Goal: Find contact information: Find contact information

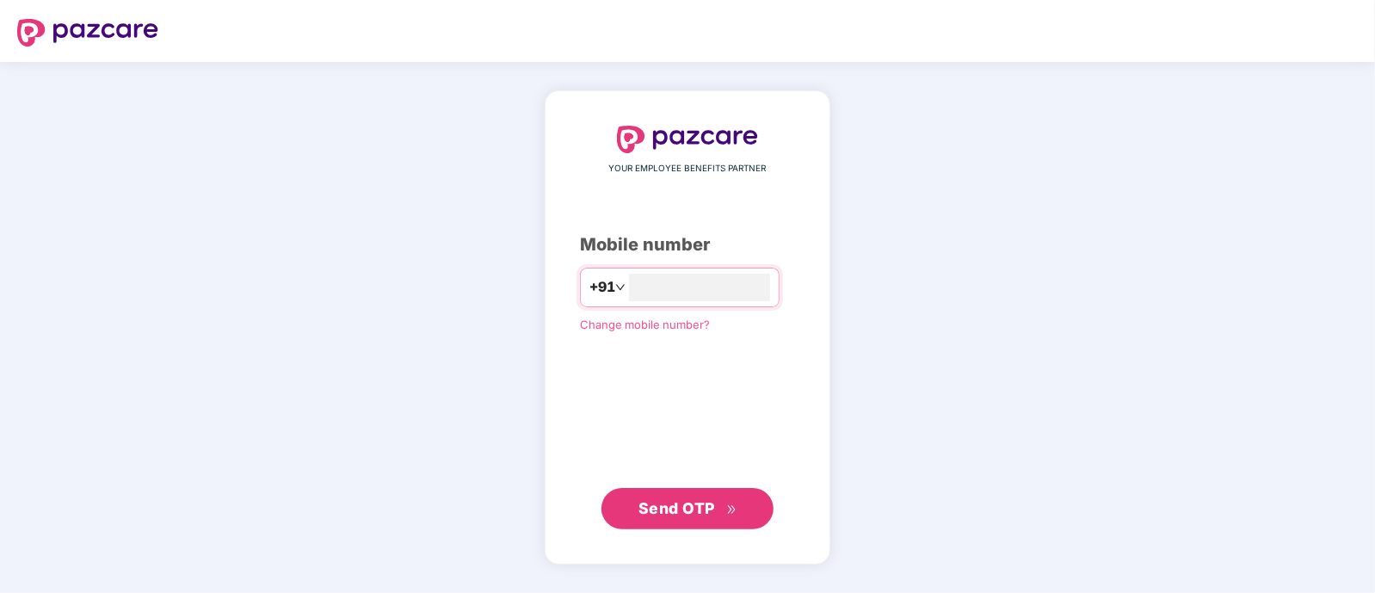
type input "**********"
click at [669, 528] on div "**********" at bounding box center [688, 327] width 286 height 473
click at [678, 517] on span "Send OTP" at bounding box center [687, 508] width 99 height 24
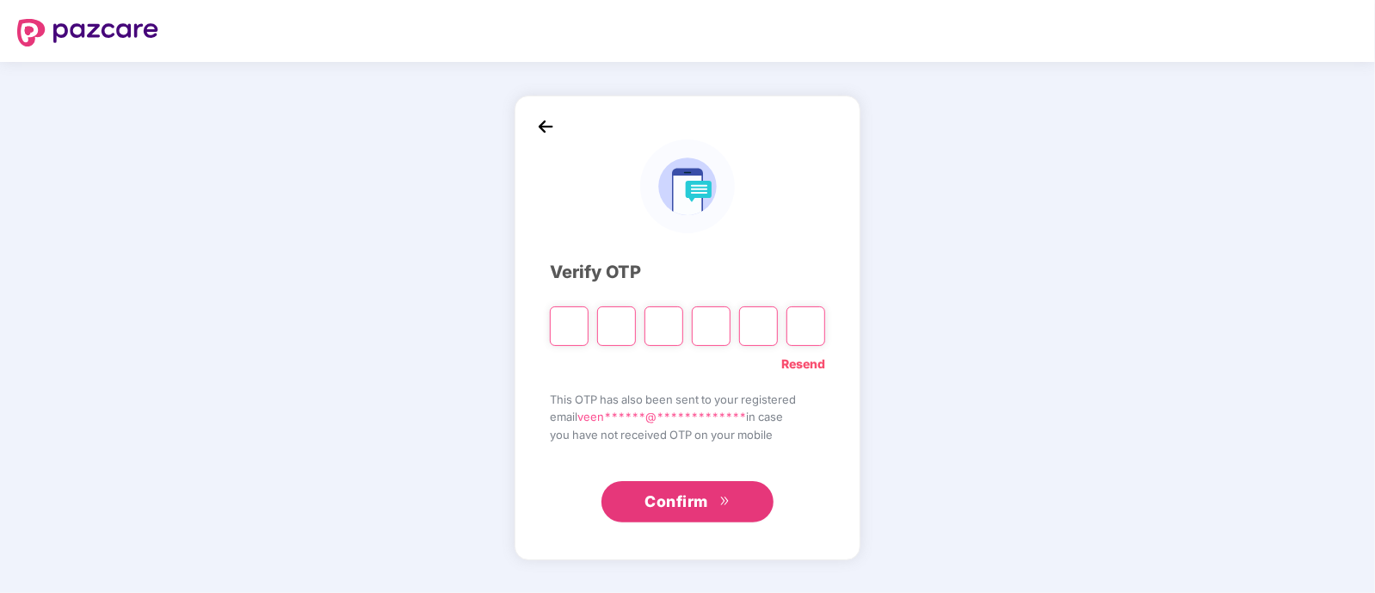
type input "*"
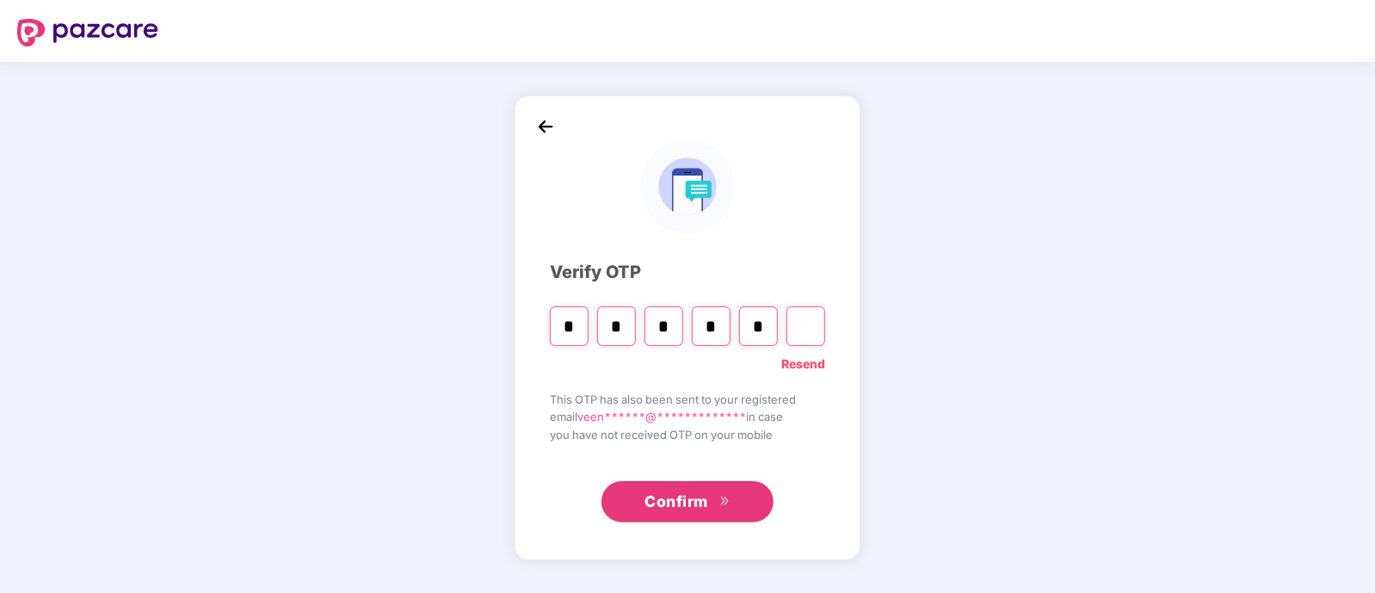
type input "*"
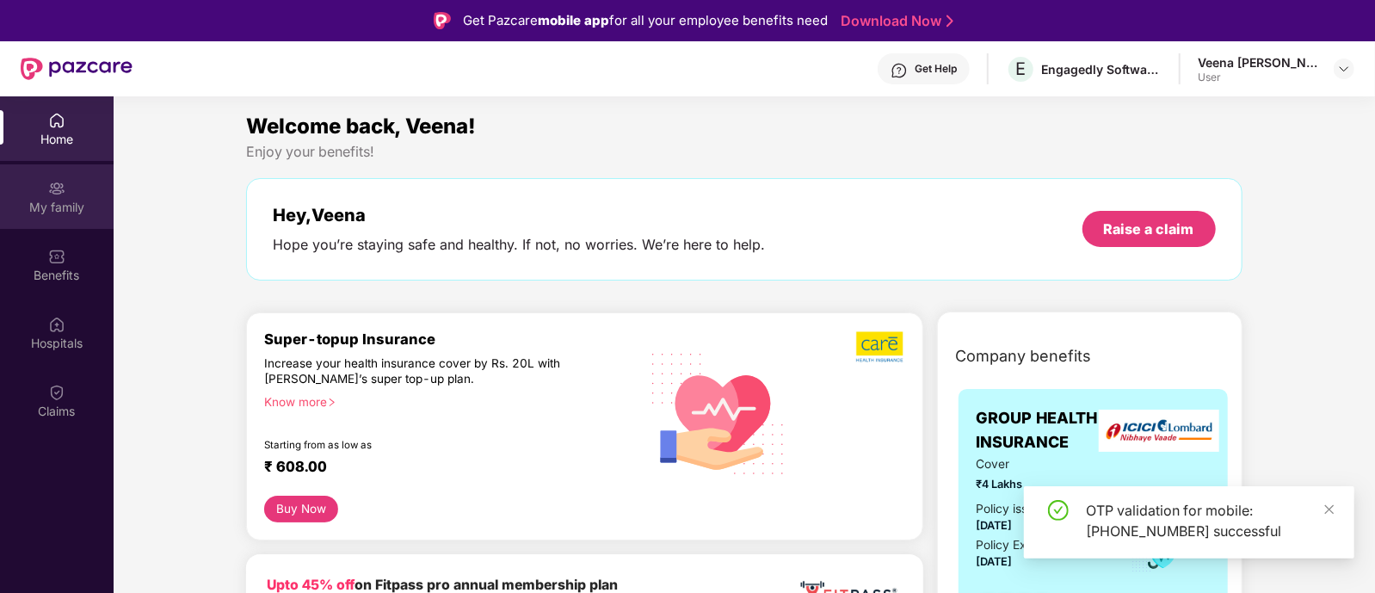
click at [54, 193] on img at bounding box center [56, 188] width 17 height 17
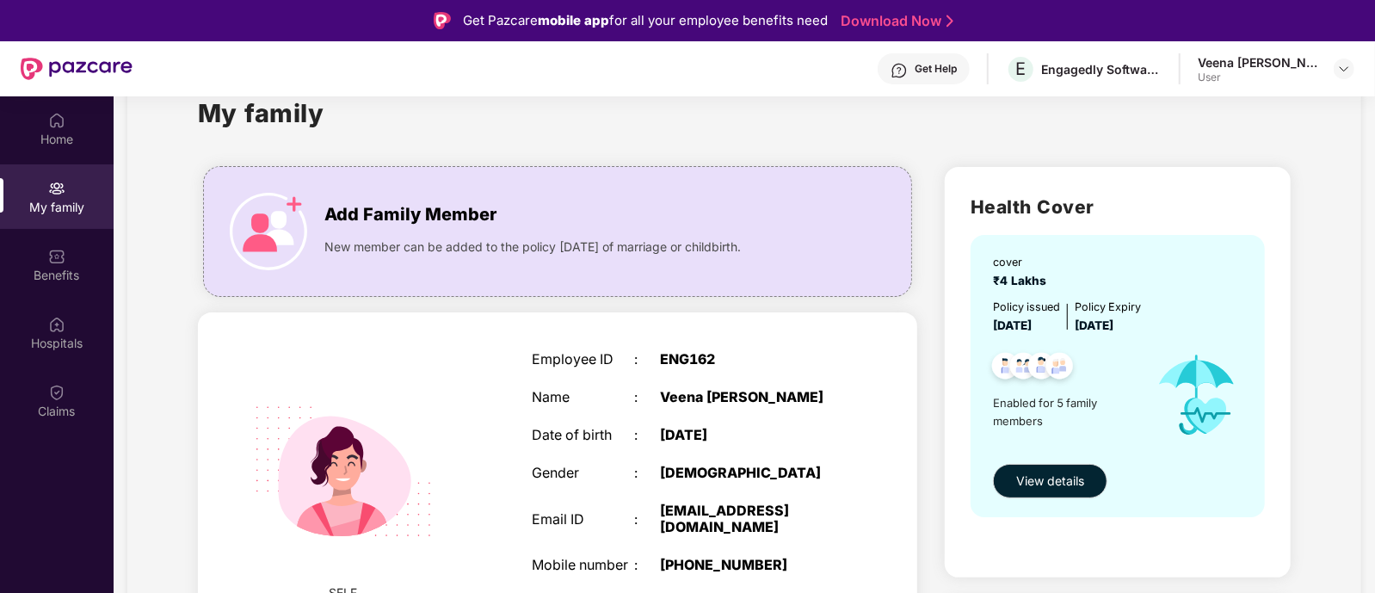
scroll to position [51, 0]
click at [483, 189] on div "Add Family Member New member can be added to the policy [DATE] of marriage or c…" at bounding box center [557, 231] width 707 height 95
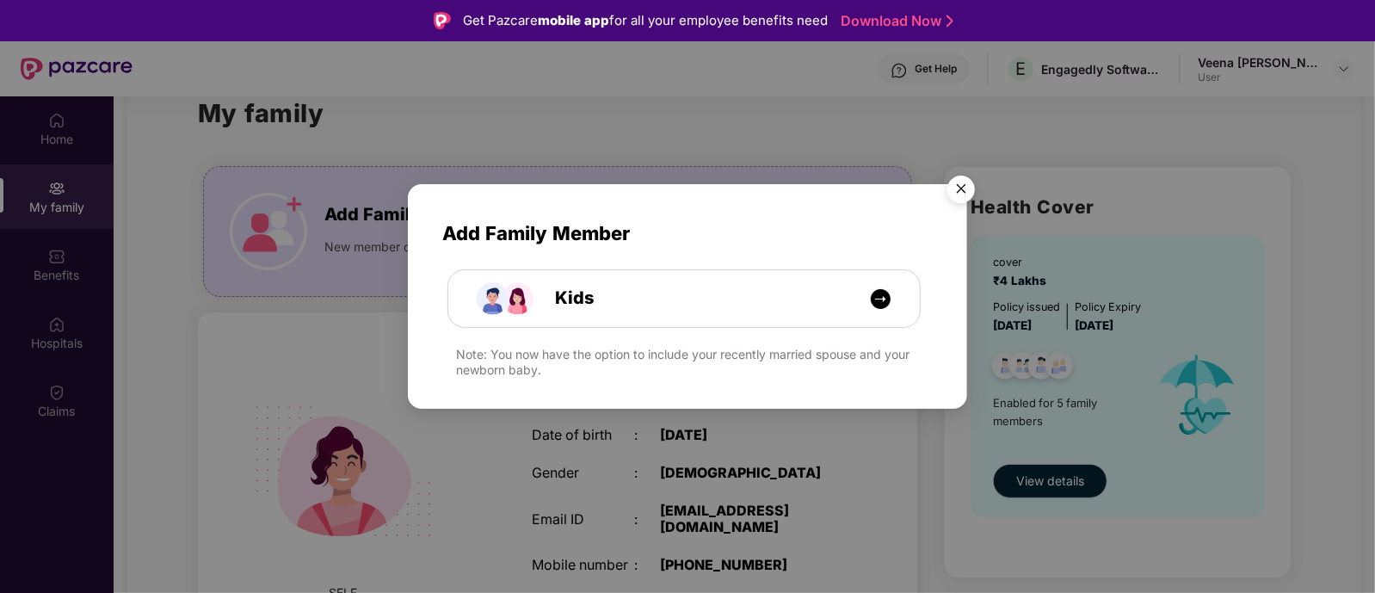
click at [964, 188] on img "Close" at bounding box center [961, 192] width 48 height 48
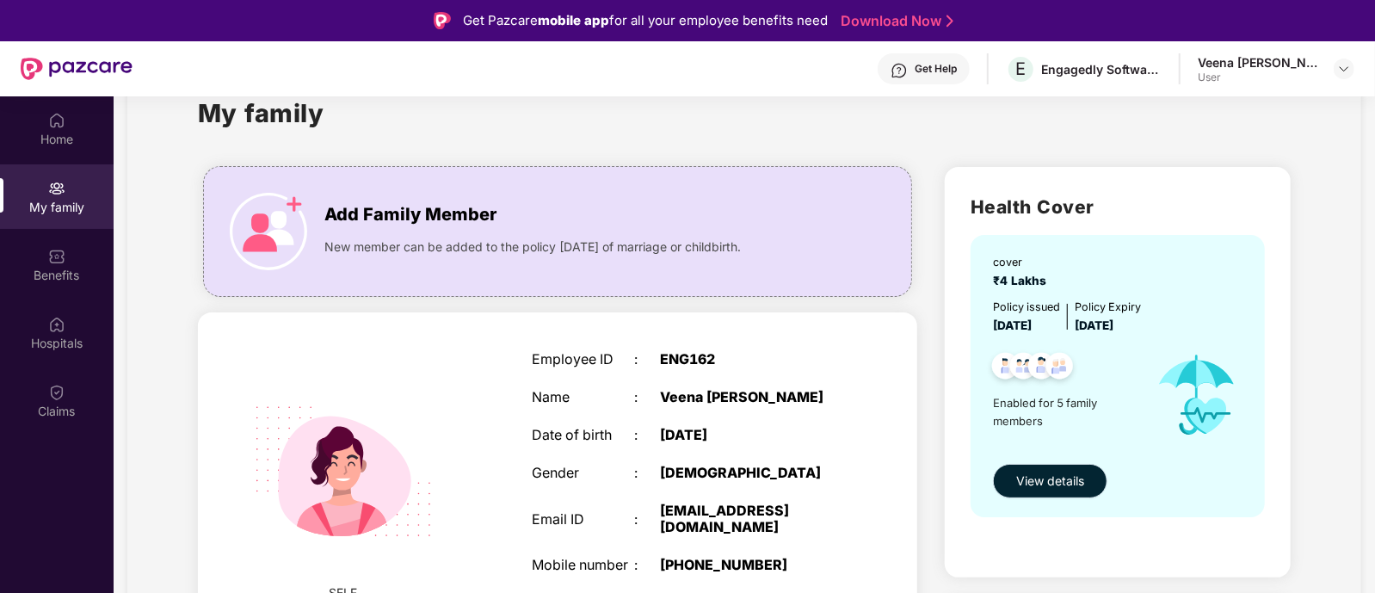
click at [1039, 473] on span "View details" at bounding box center [1050, 480] width 68 height 19
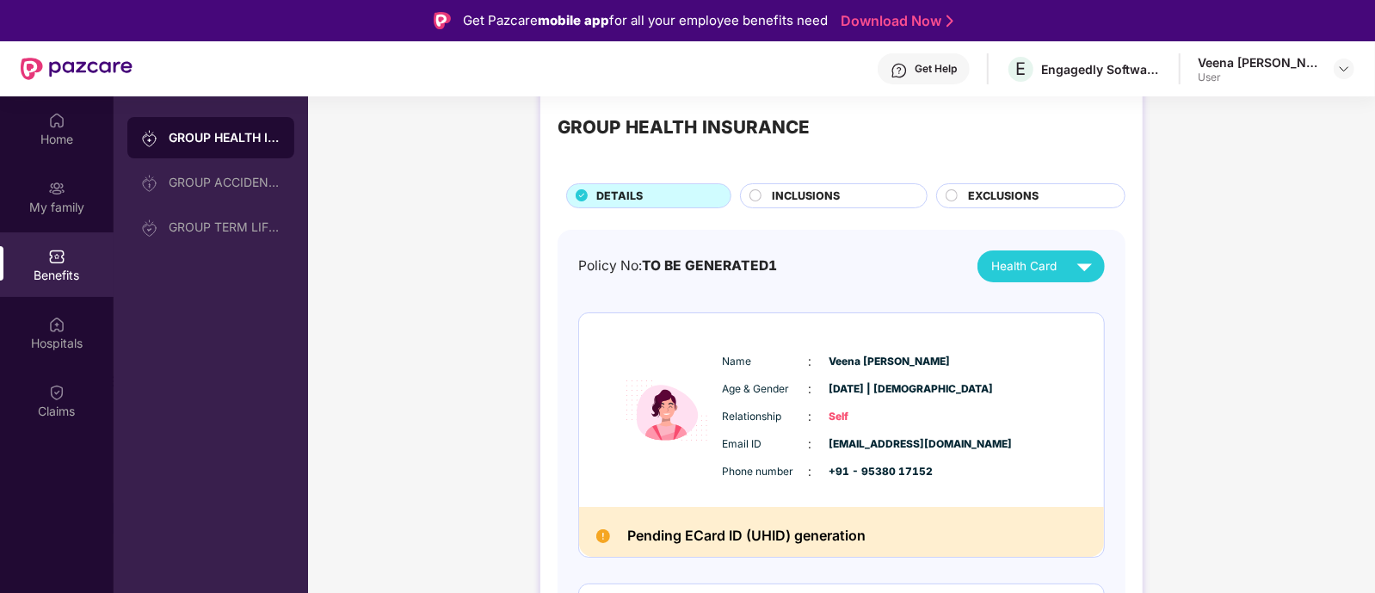
scroll to position [44, 0]
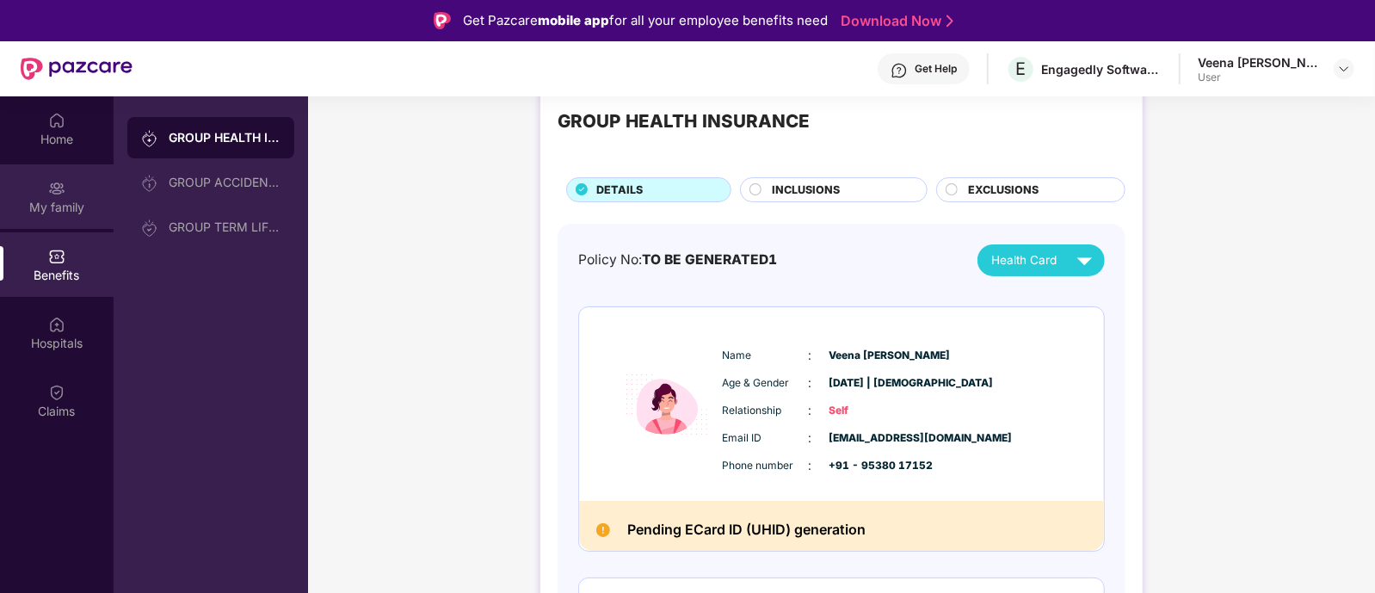
click at [51, 227] on div "My family" at bounding box center [57, 196] width 114 height 65
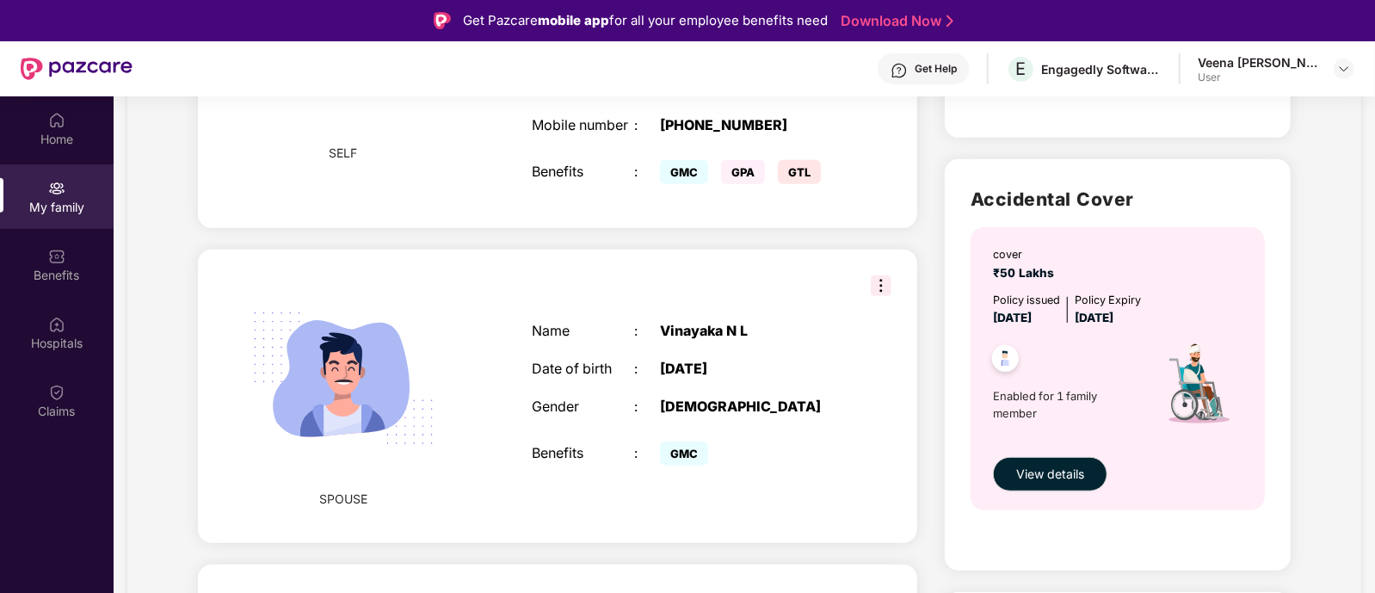
scroll to position [496, 0]
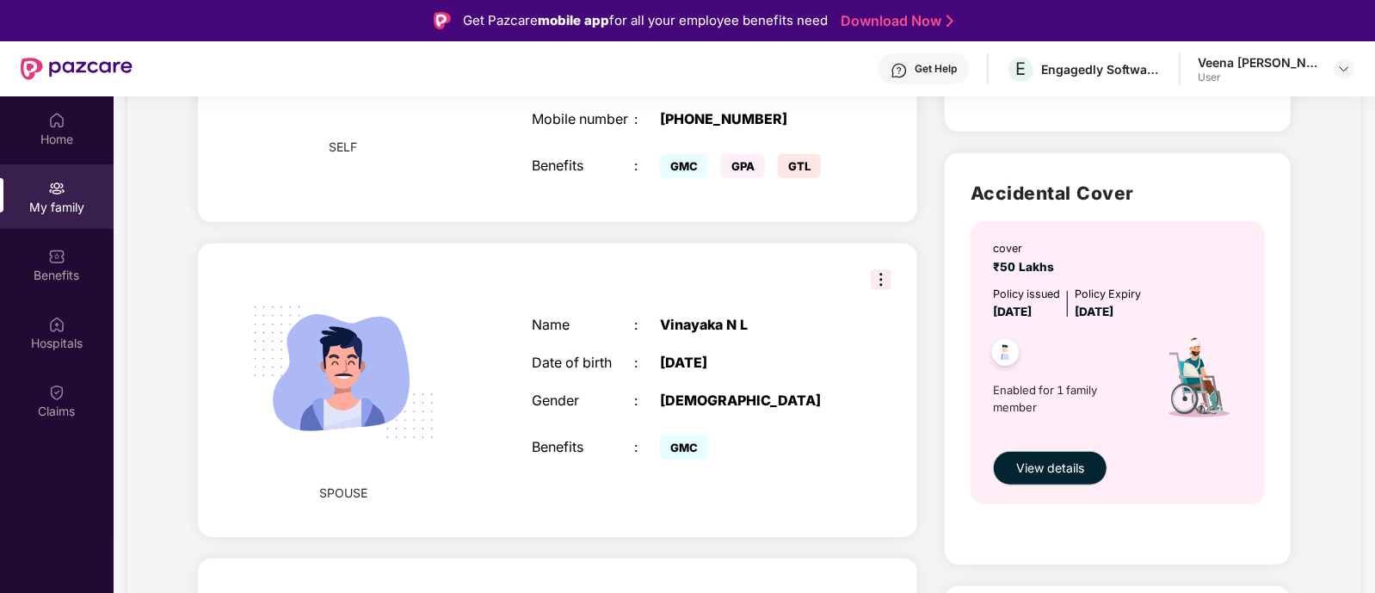
click at [871, 290] on img at bounding box center [881, 279] width 21 height 21
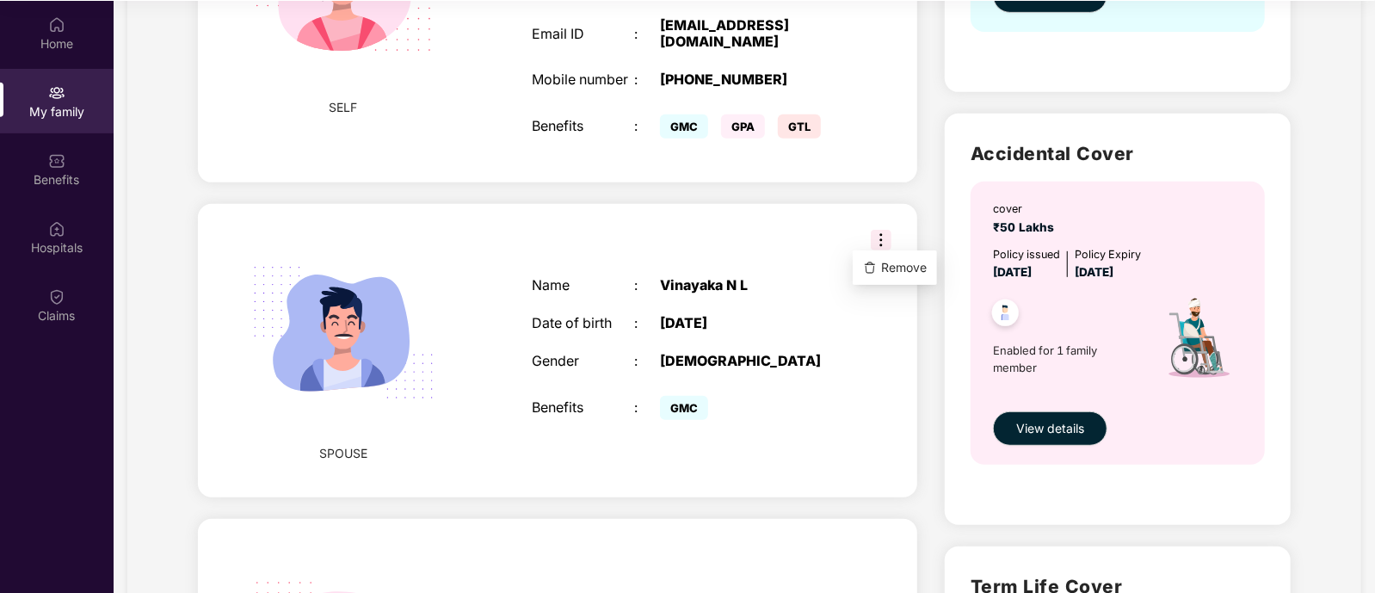
scroll to position [0, 0]
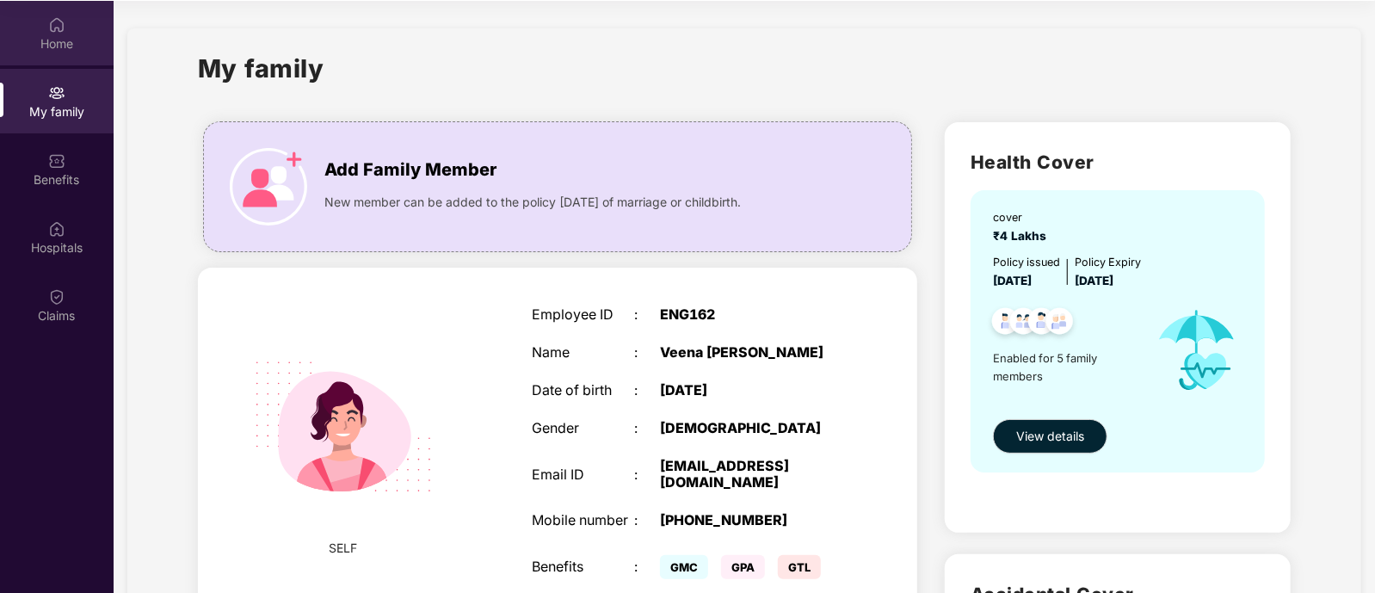
click at [61, 22] on img at bounding box center [56, 24] width 17 height 17
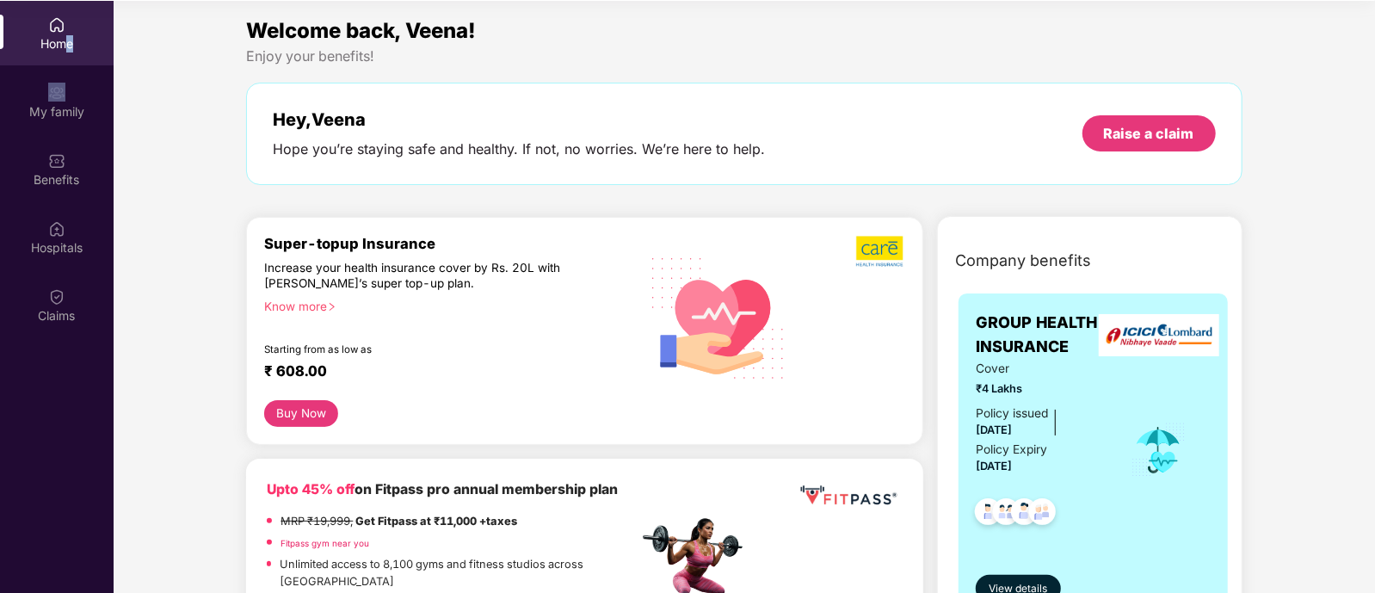
drag, startPoint x: 57, startPoint y: 66, endPoint x: 65, endPoint y: 52, distance: 16.5
click at [65, 52] on div "Home My family Benefits Hospitals Claims" at bounding box center [57, 171] width 114 height 340
click at [65, 52] on div "Home" at bounding box center [57, 33] width 114 height 65
click at [70, 105] on div "My family" at bounding box center [57, 111] width 114 height 17
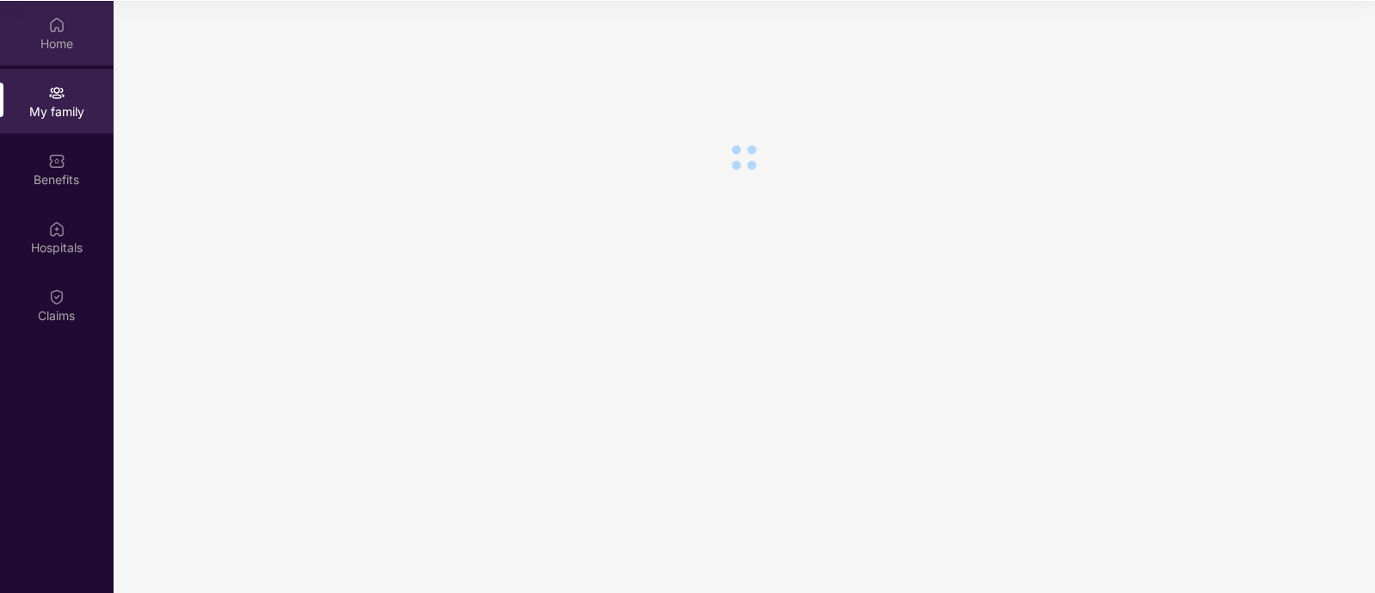
click at [64, 52] on div "Home" at bounding box center [57, 33] width 114 height 65
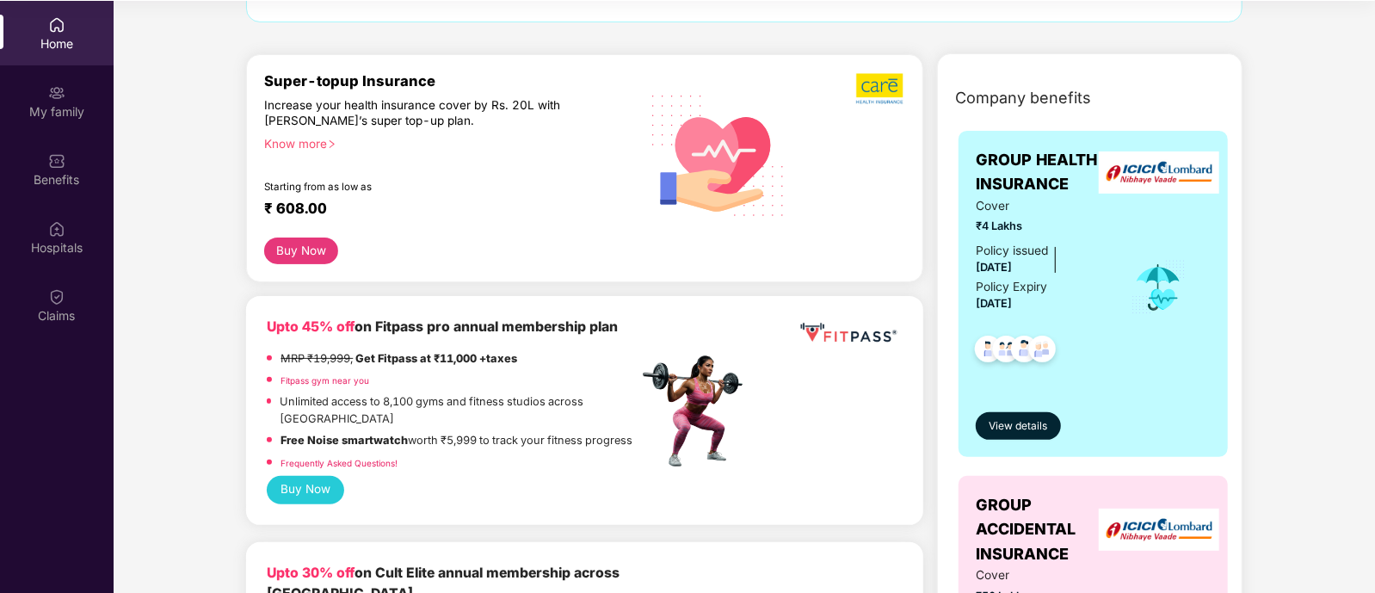
scroll to position [163, 0]
click at [1018, 408] on div "View details" at bounding box center [1093, 410] width 235 height 58
click at [1018, 418] on span "View details" at bounding box center [1018, 425] width 59 height 16
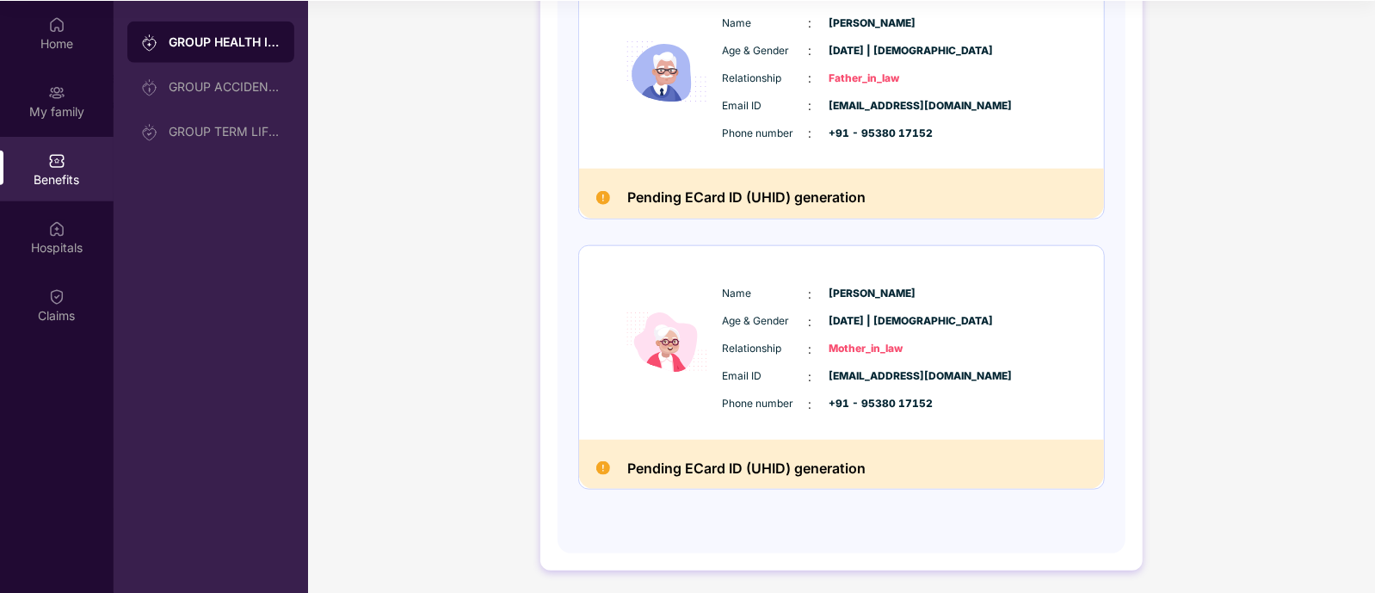
scroll to position [0, 0]
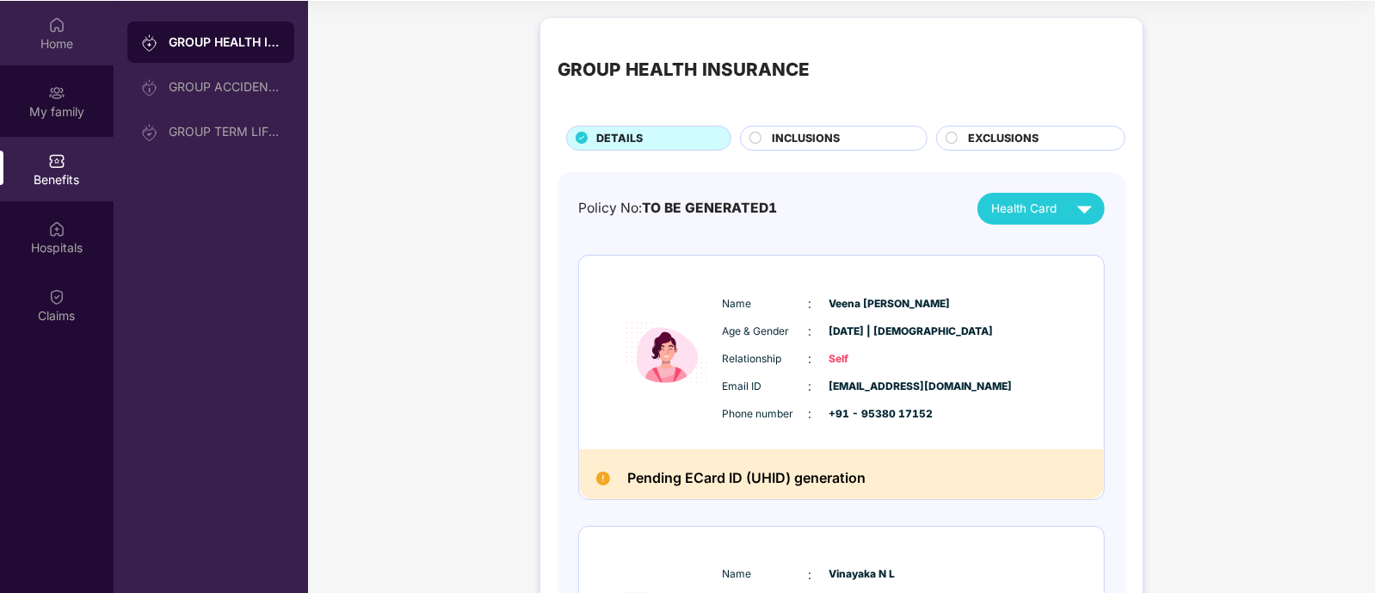
click at [49, 37] on div "Home" at bounding box center [57, 43] width 114 height 17
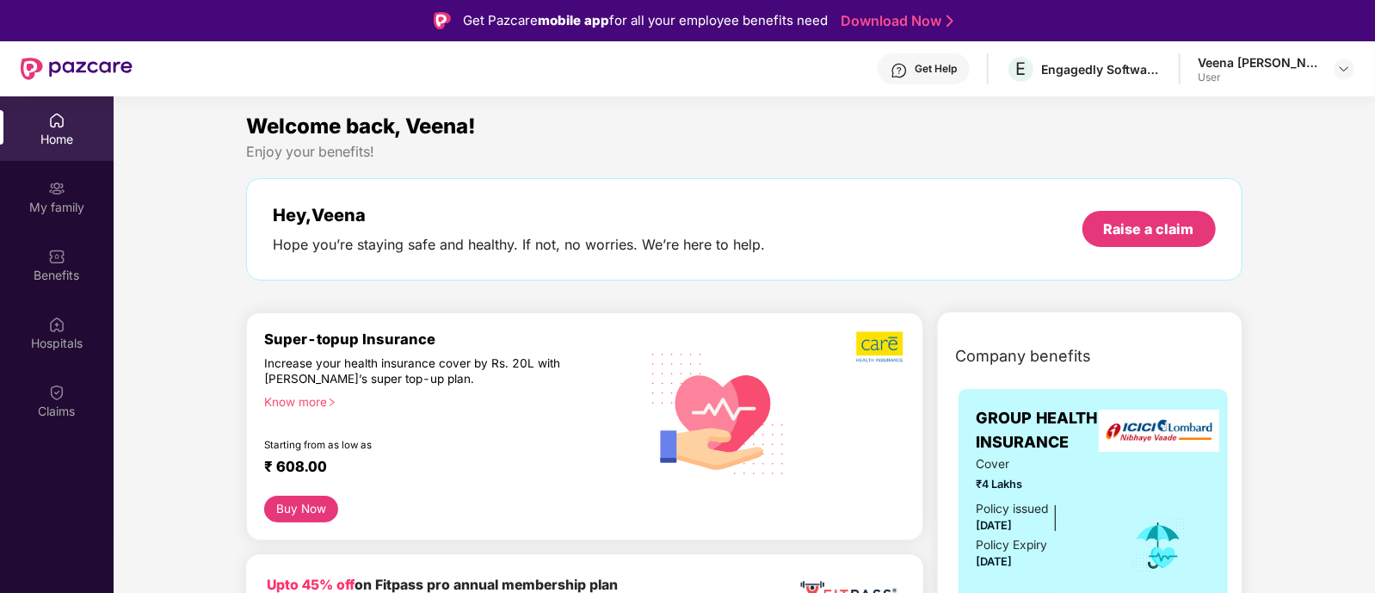
click at [949, 72] on div "Get Help" at bounding box center [936, 69] width 42 height 14
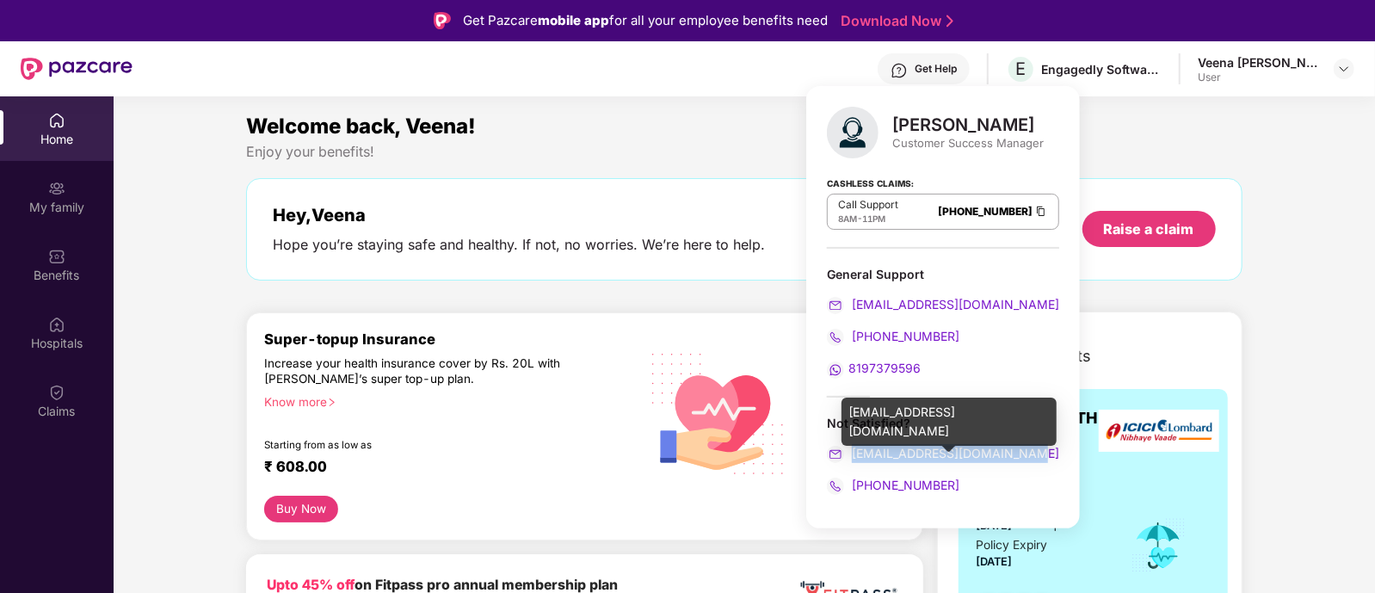
drag, startPoint x: 1028, startPoint y: 449, endPoint x: 852, endPoint y: 457, distance: 176.5
click at [852, 457] on div "[EMAIL_ADDRESS][DOMAIN_NAME]" at bounding box center [943, 453] width 232 height 19
copy span "[EMAIL_ADDRESS][DOMAIN_NAME]"
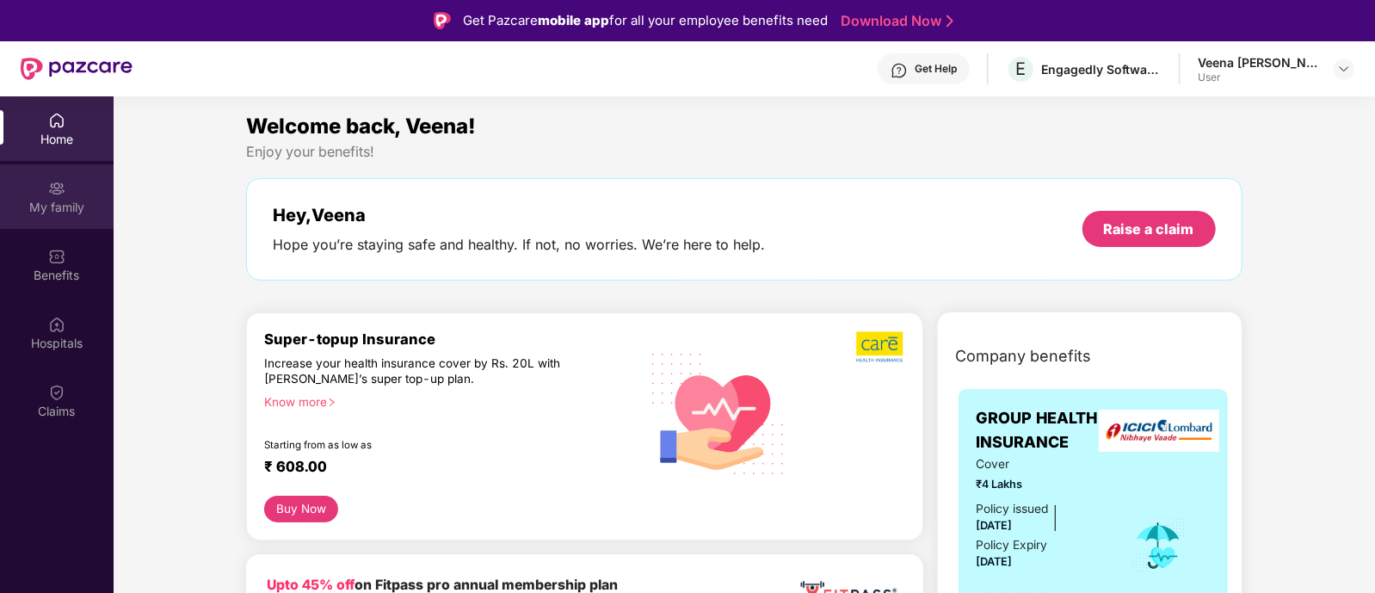
click at [60, 204] on div "My family" at bounding box center [57, 207] width 114 height 17
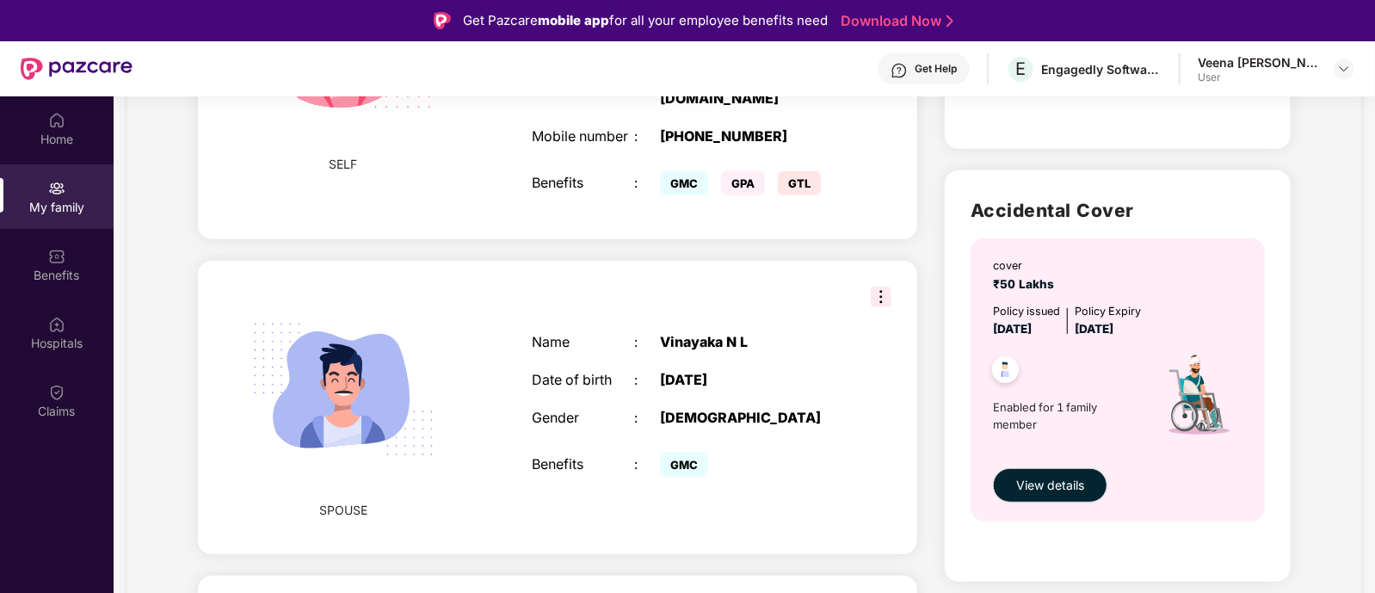
scroll to position [492, 0]
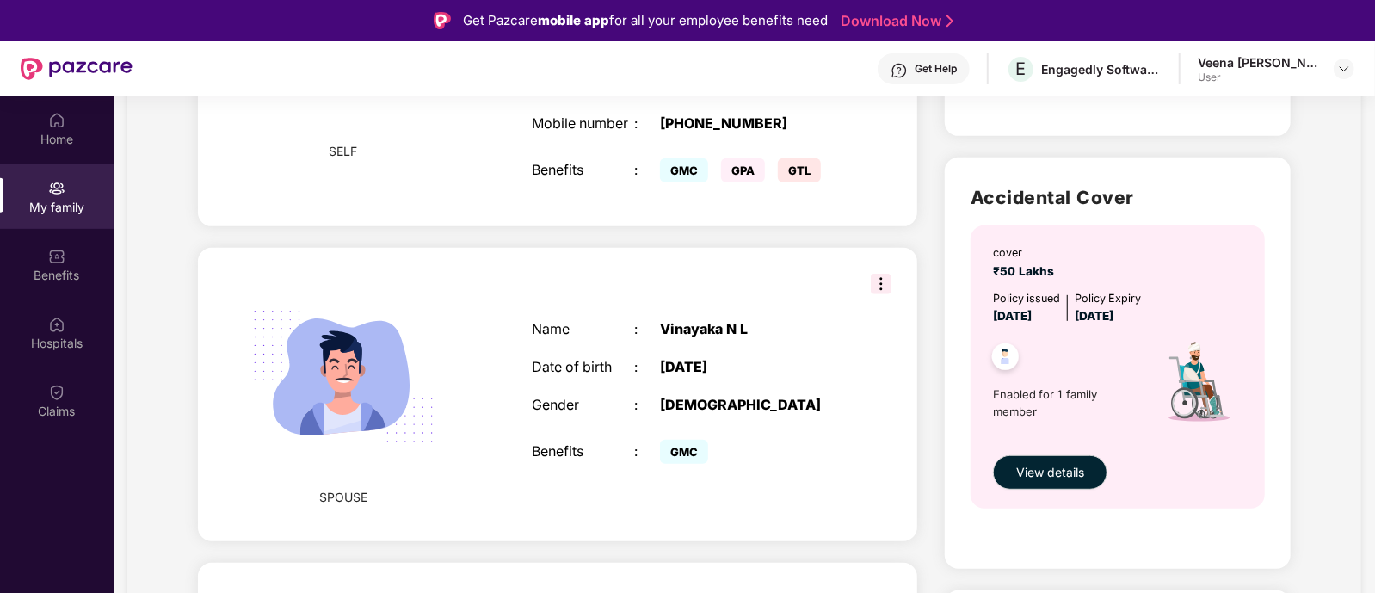
click at [871, 294] on img at bounding box center [881, 284] width 21 height 21
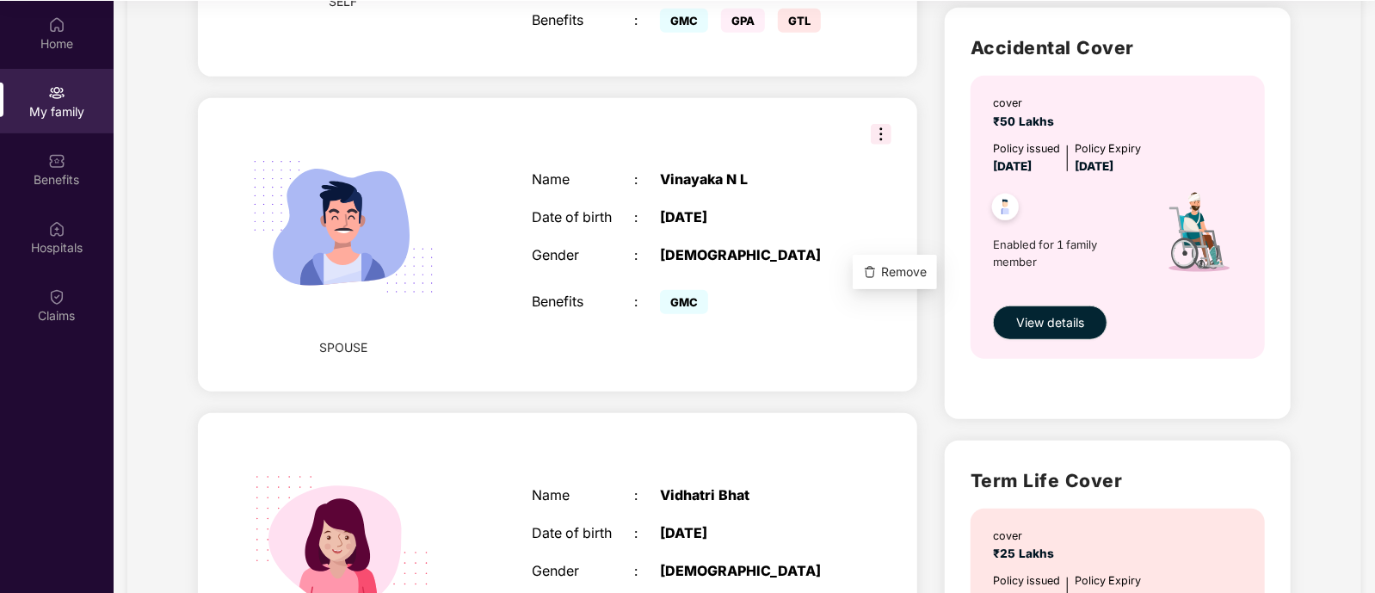
scroll to position [0, 0]
